Goal: Download file/media

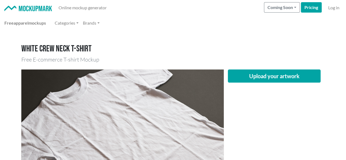
click at [265, 107] on div "Upload your artwork" at bounding box center [274, 136] width 101 height 135
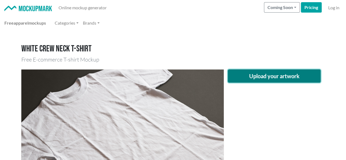
click at [267, 77] on button "Upload your artwork" at bounding box center [274, 75] width 93 height 13
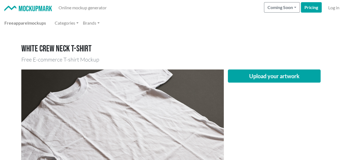
click at [250, 113] on div "Upload your artwork" at bounding box center [274, 136] width 101 height 135
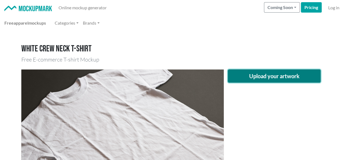
click at [263, 81] on button "Upload your artwork" at bounding box center [274, 75] width 93 height 13
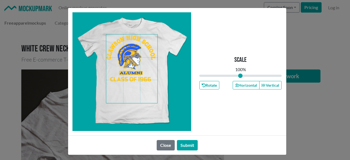
click at [126, 52] on span at bounding box center [131, 68] width 51 height 69
click at [246, 86] on button "Horizontal" at bounding box center [246, 85] width 27 height 8
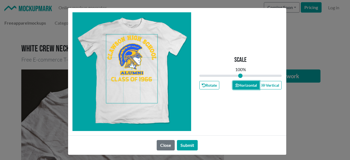
click at [246, 86] on button "Horizontal" at bounding box center [246, 85] width 27 height 8
click at [187, 147] on button "Submit" at bounding box center [187, 145] width 21 height 10
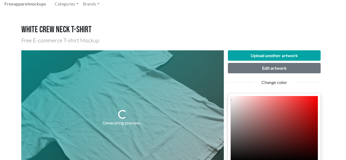
scroll to position [55, 0]
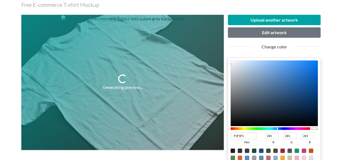
click at [277, 128] on div at bounding box center [271, 128] width 80 height 3
click at [278, 128] on div at bounding box center [278, 128] width 1 height 2
click at [284, 129] on div at bounding box center [271, 128] width 80 height 3
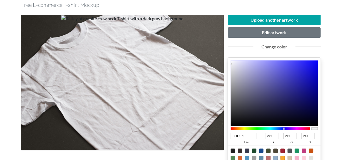
type input "110EB7"
type input "17"
type input "14"
type input "183"
type input "110EB6"
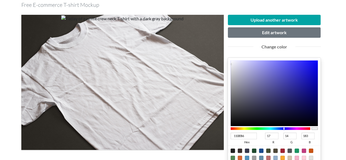
type input "182"
type input "0F0CB3"
type input "15"
type input "12"
type input "179"
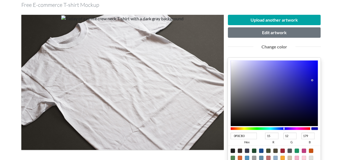
type input "0C09AD"
type input "12"
type input "9"
type input "173"
type input "0A07AA"
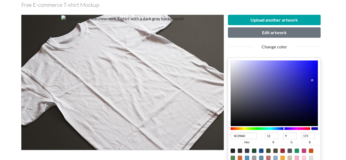
type input "10"
type input "7"
type input "170"
type input "0704A9"
type input "7"
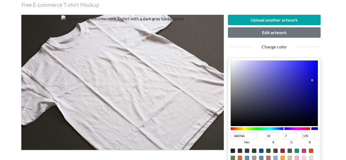
type input "4"
type input "169"
type input "0300A7"
type input "3"
type input "0"
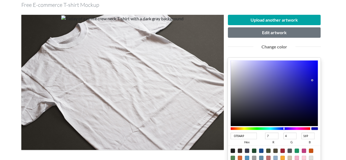
type input "167"
drag, startPoint x: 311, startPoint y: 79, endPoint x: 327, endPoint y: 83, distance: 16.2
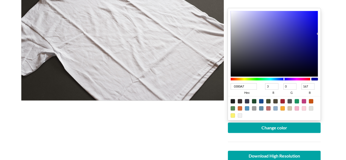
scroll to position [109, 0]
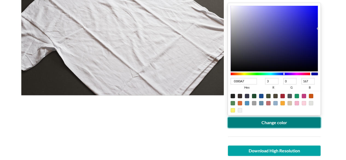
click at [286, 120] on button "Change color" at bounding box center [274, 122] width 93 height 10
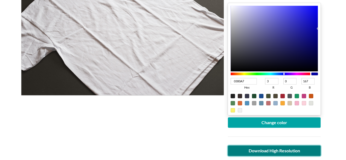
click at [272, 152] on link "Download High Resolution" at bounding box center [274, 151] width 93 height 10
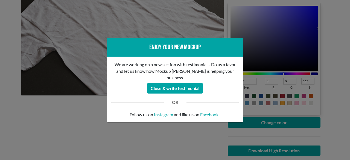
click at [59, 125] on div "Enjoy your new mockup We are working on a new section with testimonials. Do us …" at bounding box center [175, 80] width 350 height 160
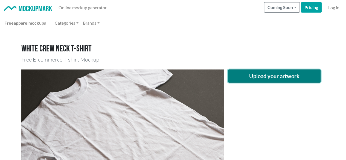
click at [287, 77] on button "Upload your artwork" at bounding box center [274, 75] width 93 height 13
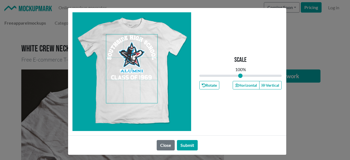
click at [135, 53] on span at bounding box center [131, 68] width 51 height 69
click at [251, 83] on button "Horizontal" at bounding box center [246, 85] width 27 height 8
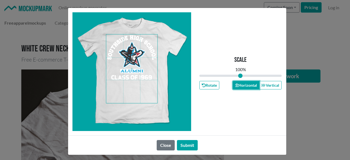
click at [251, 83] on button "Horizontal" at bounding box center [246, 85] width 27 height 8
click at [188, 147] on button "Submit" at bounding box center [187, 145] width 21 height 10
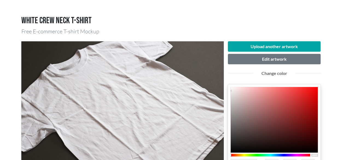
scroll to position [55, 0]
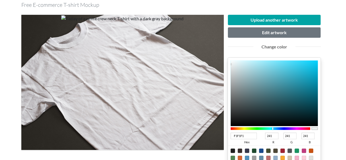
click at [273, 128] on div at bounding box center [271, 128] width 80 height 3
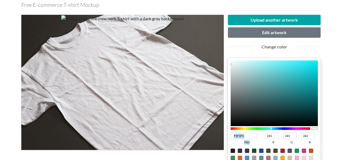
click at [271, 131] on div "F1F1F1 hex 241 r 241 g 241 b 100 a" at bounding box center [274, 114] width 93 height 112
click at [273, 128] on div at bounding box center [271, 128] width 80 height 3
click at [270, 129] on div at bounding box center [269, 128] width 1 height 2
click at [275, 129] on div at bounding box center [271, 128] width 80 height 3
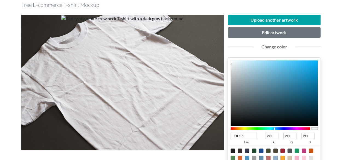
click at [274, 128] on div at bounding box center [274, 128] width 1 height 2
click at [272, 128] on div at bounding box center [271, 128] width 80 height 3
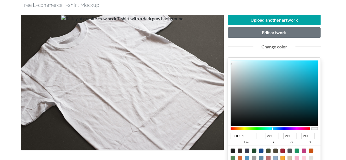
click at [272, 129] on div at bounding box center [271, 128] width 80 height 3
type input "20B2CD"
type input "32"
type input "178"
type input "205"
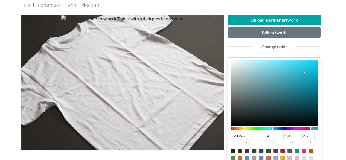
type input "1DACC6"
type input "29"
type input "172"
type input "198"
type input "179FB7"
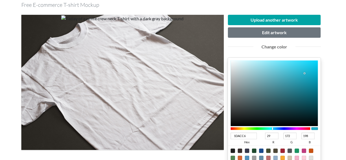
type input "23"
type input "159"
type input "183"
type input "[DATE]"
type input "19"
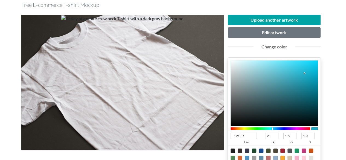
type input "150"
type input "173"
type input "0F8EA4"
type input "15"
type input "142"
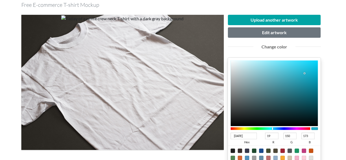
type input "164"
type input "0E8CA2"
type input "14"
type input "140"
type input "162"
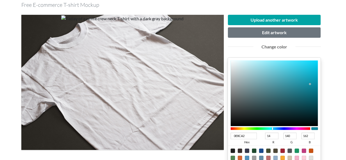
type input "0B8AA0"
type input "11"
type input "138"
type input "160"
type input "07879D"
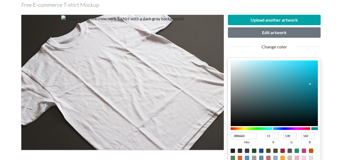
type input "7"
type input "135"
type input "157"
type input "02869D"
type input "2"
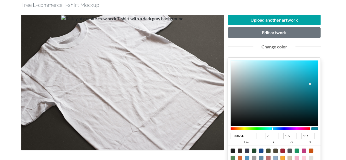
type input "134"
type input "01869D"
type input "1"
type input "00889F"
type input "0"
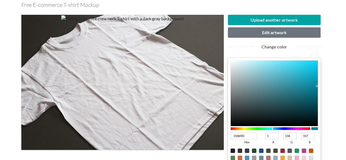
type input "136"
type input "159"
type input "008BA2"
type input "139"
type input "162"
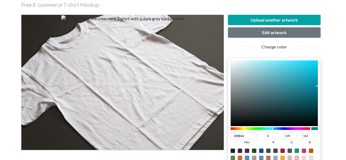
type input "008DA4"
type input "141"
type input "164"
type input "0090A8"
type input "144"
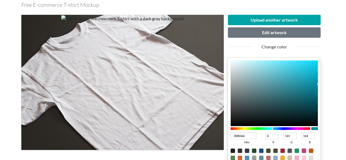
type input "168"
type input "0091AA"
type input "145"
type input "170"
type input "0092AB"
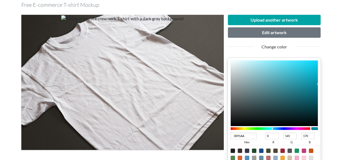
type input "146"
type input "171"
drag, startPoint x: 304, startPoint y: 73, endPoint x: 321, endPoint y: 82, distance: 19.3
click at [321, 82] on div "Upload another artwork Edit artwork Change color 0092AB hex 0 r 146 g 171 b 100…" at bounding box center [274, 125] width 101 height 220
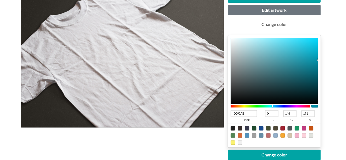
scroll to position [109, 0]
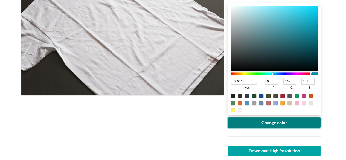
click at [286, 123] on button "Change color" at bounding box center [274, 122] width 93 height 10
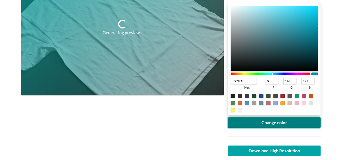
scroll to position [82, 0]
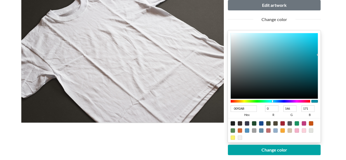
type input "0074AB"
type input "116"
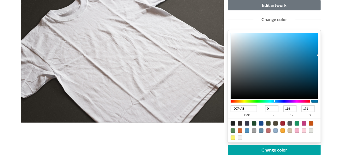
click at [275, 100] on div at bounding box center [271, 101] width 80 height 3
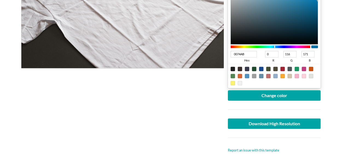
scroll to position [137, 0]
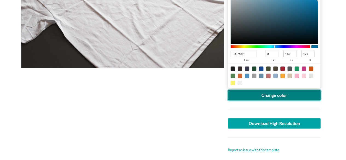
click at [261, 96] on button "Change color" at bounding box center [274, 95] width 93 height 10
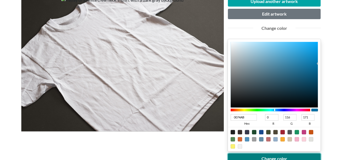
scroll to position [109, 0]
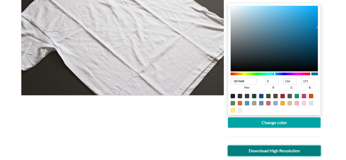
click at [271, 150] on link "Download High Resolution" at bounding box center [274, 151] width 93 height 10
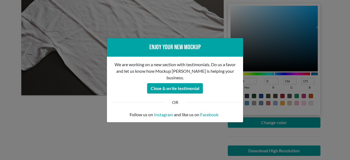
click at [72, 125] on div "Enjoy your new mockup We are working on a new section with testimonials. Do us …" at bounding box center [175, 80] width 350 height 160
